Goal: Transaction & Acquisition: Purchase product/service

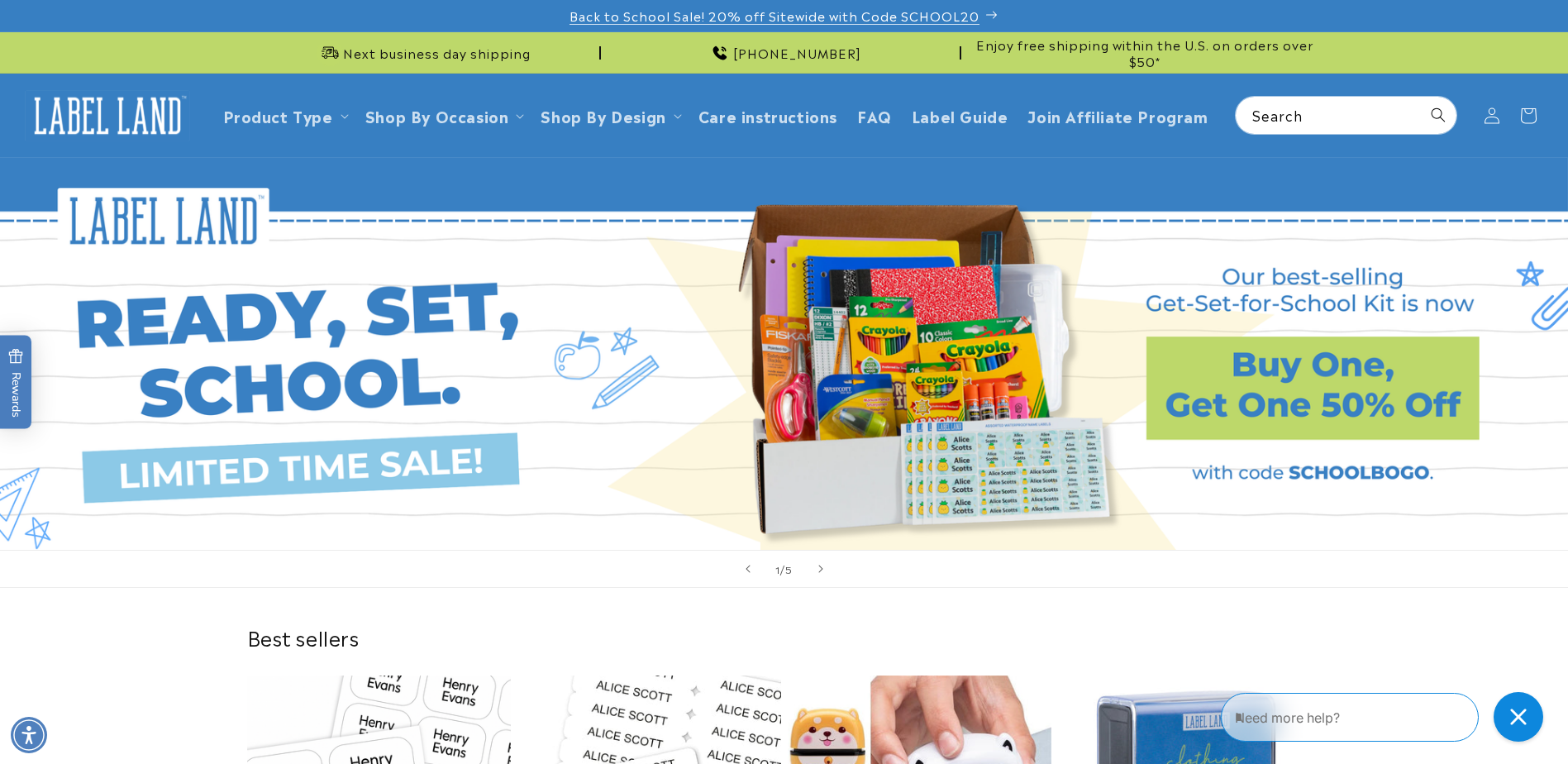
click at [648, 21] on span "Back to School Sale! 20% off Sitewide with Code SCHOOL20" at bounding box center [774, 16] width 410 height 17
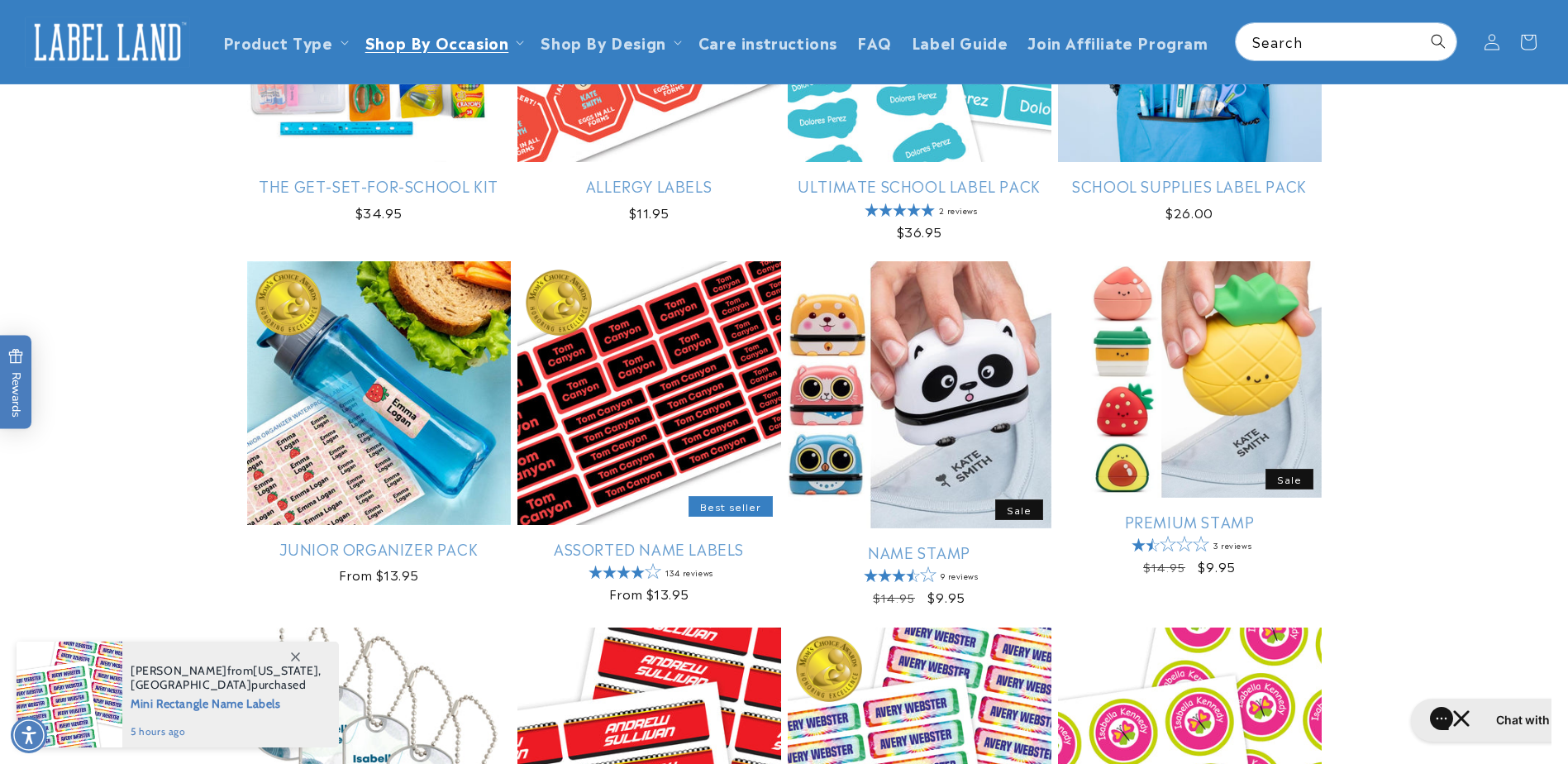
scroll to position [331, 0]
